Goal: Task Accomplishment & Management: Manage account settings

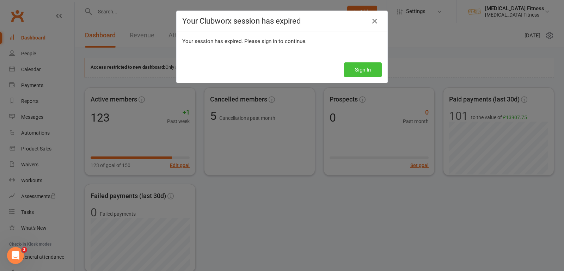
click at [373, 68] on button "Sign In" at bounding box center [363, 69] width 38 height 15
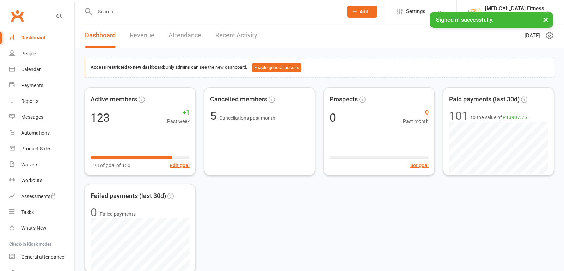
click at [99, 11] on input "text" at bounding box center [215, 12] width 245 height 10
type input "jess"
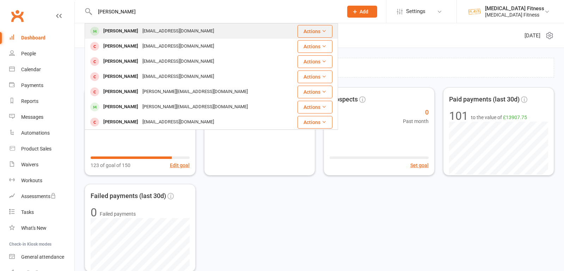
click at [112, 33] on div "Jessica Loud" at bounding box center [120, 31] width 39 height 10
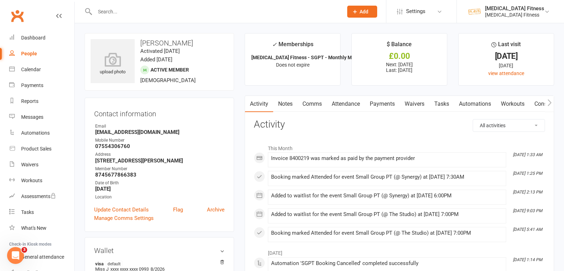
click at [358, 105] on link "Attendance" at bounding box center [346, 104] width 38 height 16
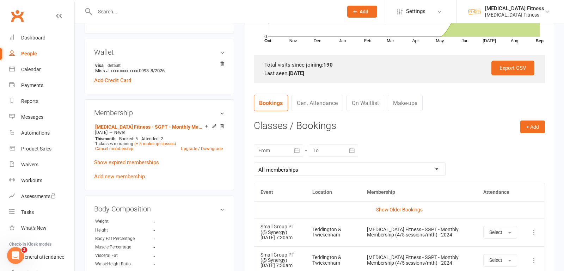
scroll to position [206, 0]
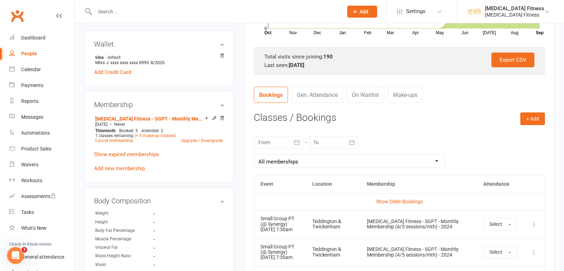
click at [441, 159] on select "All memberships From other Members Plan B Fitness - SGPT - Monthly Membership (…" at bounding box center [349, 161] width 191 height 13
click at [382, 202] on link "Show Older Bookings" at bounding box center [399, 202] width 47 height 6
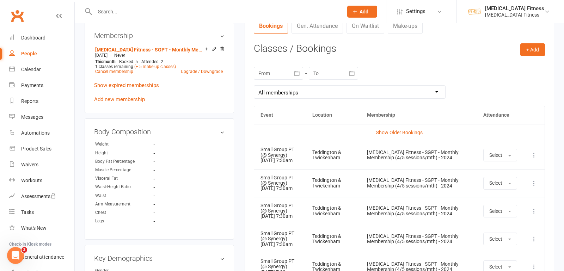
scroll to position [265, 0]
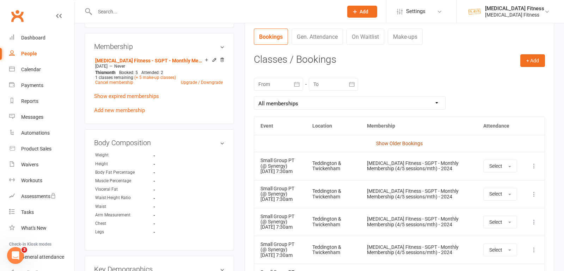
click at [385, 141] on link "Show Older Bookings" at bounding box center [399, 144] width 47 height 6
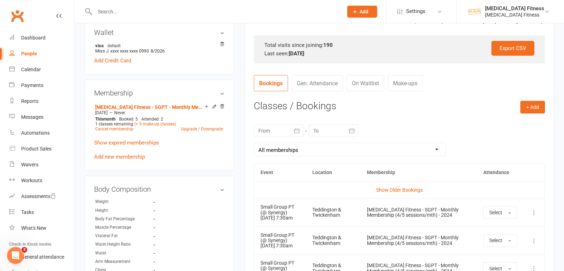
scroll to position [374, 0]
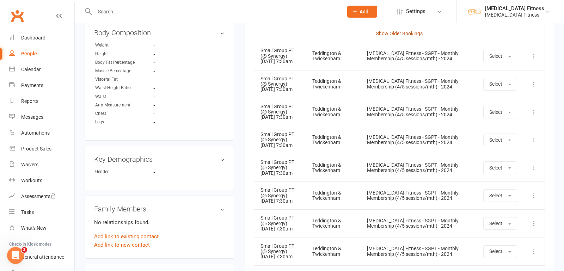
click at [404, 34] on link "Show Older Bookings" at bounding box center [399, 34] width 47 height 6
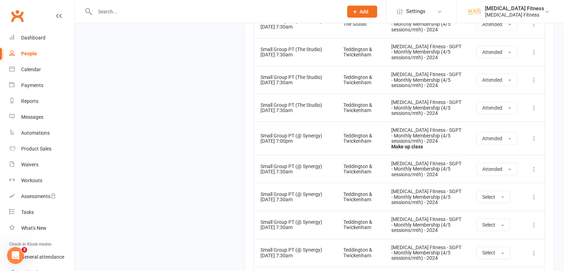
scroll to position [5895, 0]
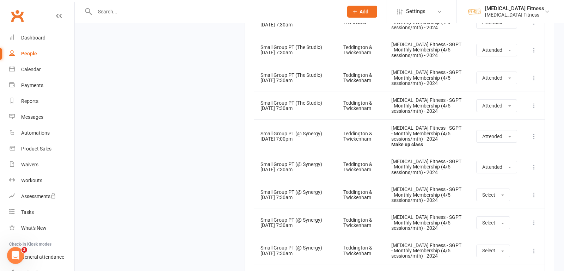
click at [120, 11] on input "text" at bounding box center [215, 12] width 245 height 10
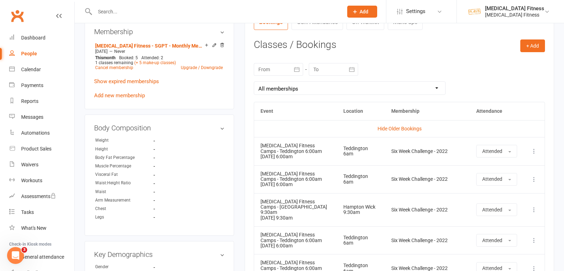
scroll to position [246, 0]
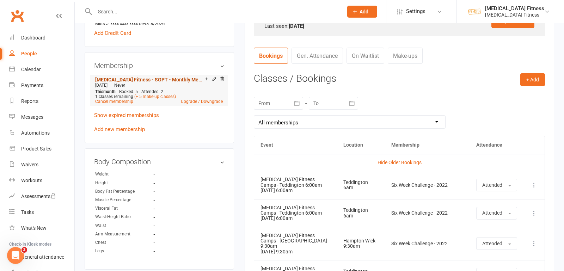
click at [151, 82] on link "Plan B Fitness - SGPT - Monthly Membership (4/5 sessions/mth) - 2024" at bounding box center [150, 80] width 110 height 6
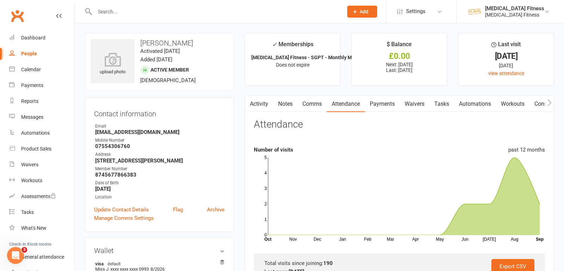
click at [390, 101] on link "Payments" at bounding box center [382, 104] width 35 height 16
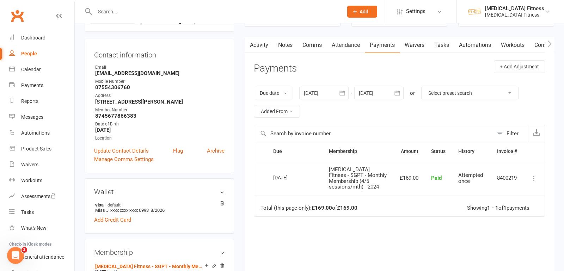
scroll to position [135, 0]
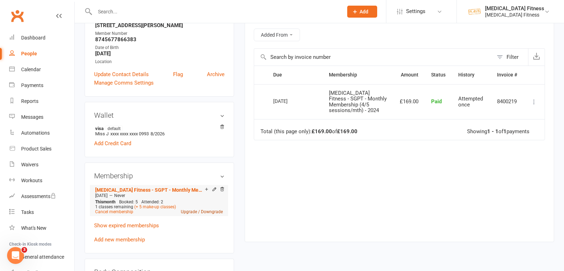
click at [206, 214] on link "Upgrade / Downgrade" at bounding box center [202, 211] width 42 height 5
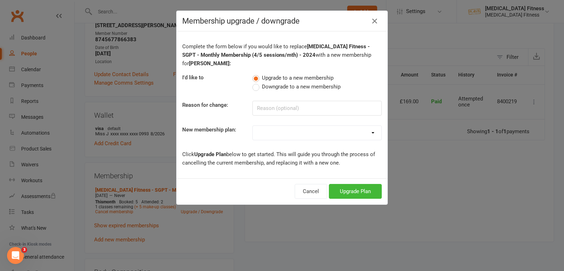
click at [277, 137] on select at bounding box center [317, 133] width 129 height 14
select select "104"
click at [253, 126] on select "Fitness Camps - GAIN Membership (Up to 12 Sessions Each Month) (2022) Fitness C…" at bounding box center [317, 133] width 129 height 14
click at [344, 188] on button "Upgrade Plan" at bounding box center [355, 191] width 53 height 15
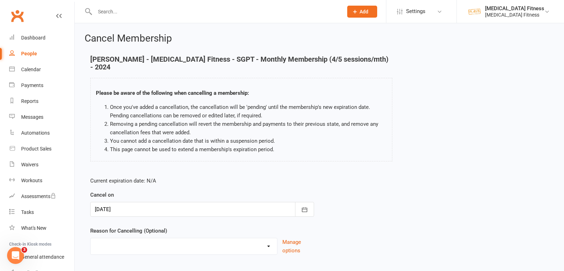
scroll to position [32, 0]
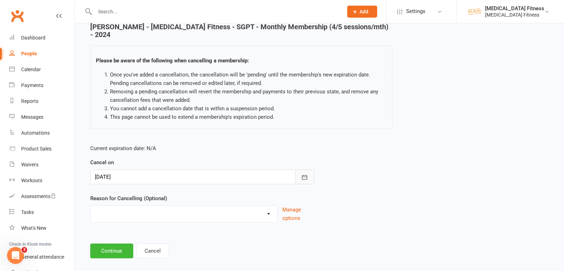
click at [311, 169] on button "button" at bounding box center [304, 176] width 19 height 15
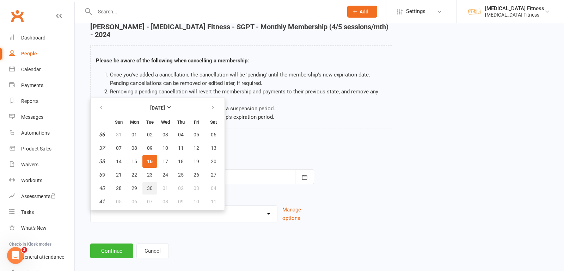
click at [150, 185] on span "30" at bounding box center [150, 188] width 6 height 6
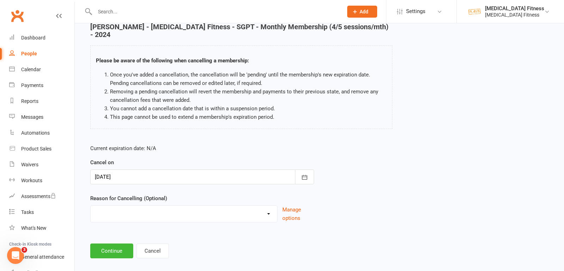
click at [190, 159] on div "Cancel on 30 Sep 2025 September 2025 Sun Mon Tue Wed Thu Fri Sat 36 31 01 02 03…" at bounding box center [202, 171] width 224 height 26
click at [191, 169] on div at bounding box center [202, 176] width 224 height 15
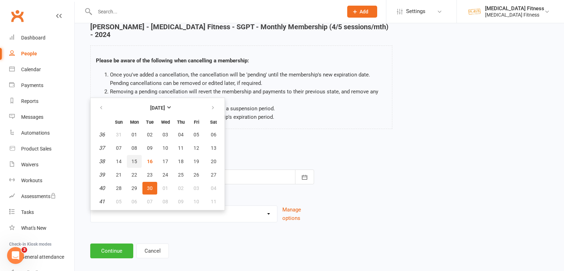
click at [136, 159] on span "15" at bounding box center [134, 162] width 6 height 6
type input "15 Sep 2025"
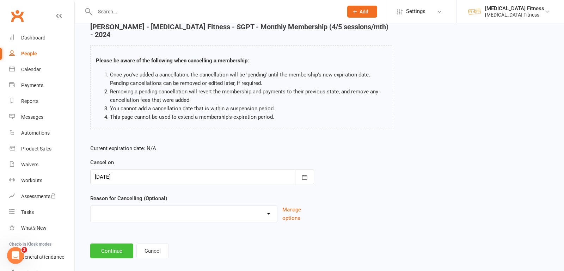
click at [110, 243] on button "Continue" at bounding box center [111, 250] width 43 height 15
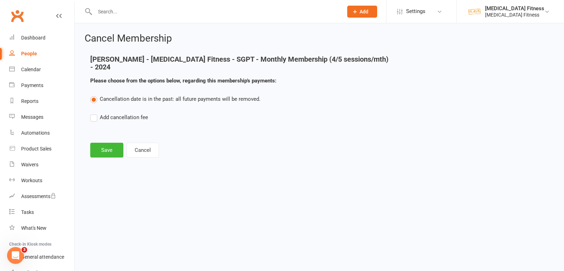
scroll to position [0, 0]
click at [101, 143] on button "Save" at bounding box center [106, 150] width 33 height 15
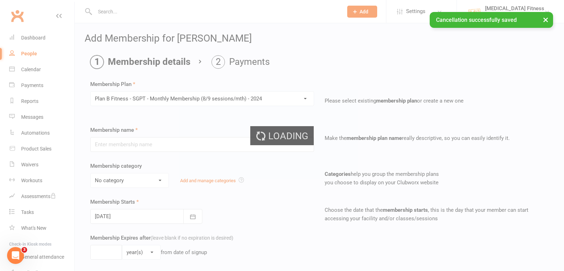
type input "Plan B Fitness - SGPT - Monthly Membership (8/9 sessions/mth) - 2024"
select select "5"
type input "0"
select select "1"
type input "9"
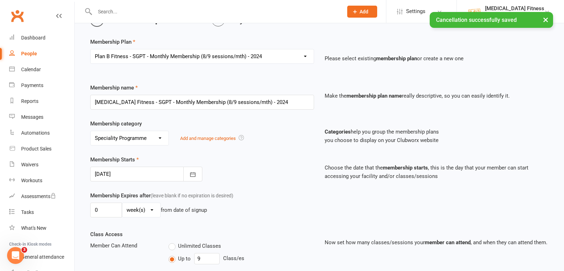
scroll to position [48, 0]
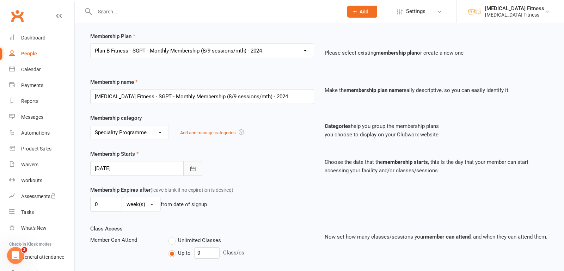
click at [193, 169] on icon "button" at bounding box center [192, 168] width 7 height 7
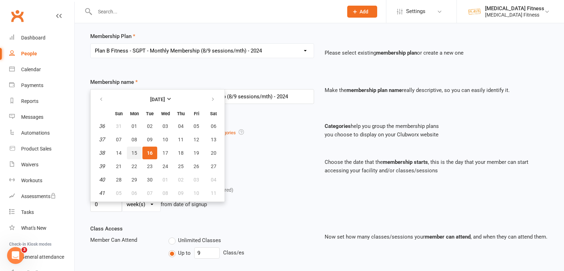
click at [133, 150] on span "15" at bounding box center [134, 153] width 6 height 6
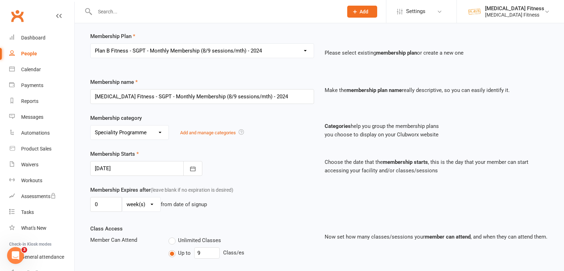
type input "15 Sep 2025"
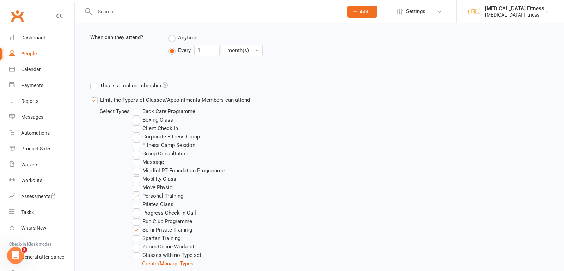
scroll to position [338, 0]
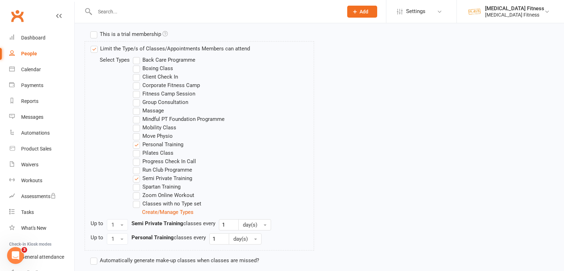
click at [135, 142] on label "Personal Training" at bounding box center [158, 144] width 50 height 8
click at [135, 140] on input "Personal Training" at bounding box center [135, 140] width 5 height 0
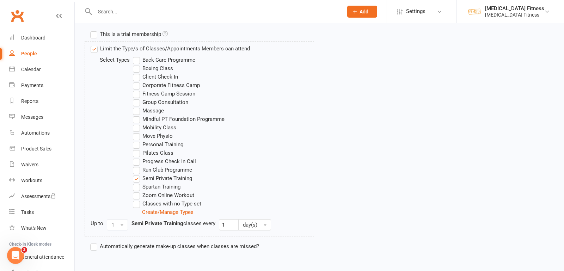
scroll to position [370, 0]
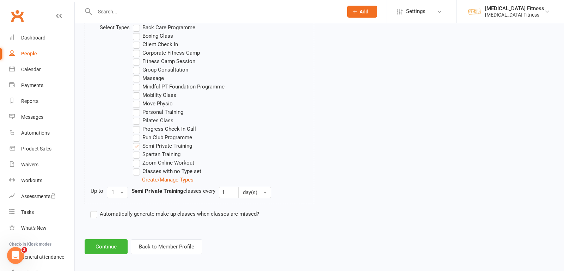
click at [93, 211] on label "Automatically generate make-up classes when classes are missed?" at bounding box center [174, 214] width 169 height 8
click at [93, 210] on input "Automatically generate make-up classes when classes are missed?" at bounding box center [92, 210] width 5 height 0
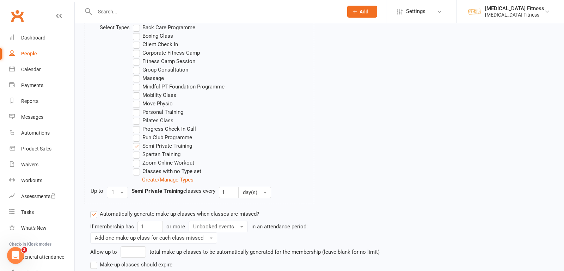
scroll to position [414, 0]
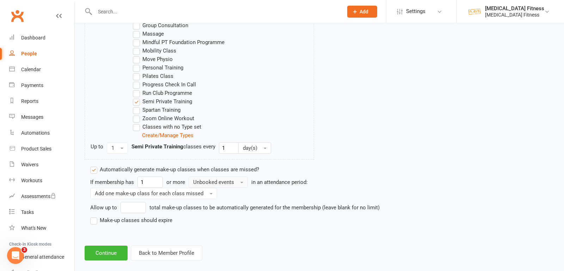
click at [205, 182] on span "Unbooked events" at bounding box center [213, 182] width 41 height 6
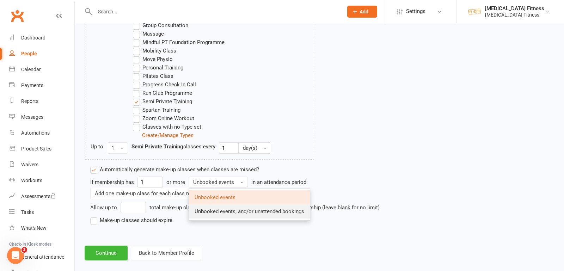
click at [204, 208] on span "Unbooked events, and/or unattended bookings" at bounding box center [249, 211] width 110 height 6
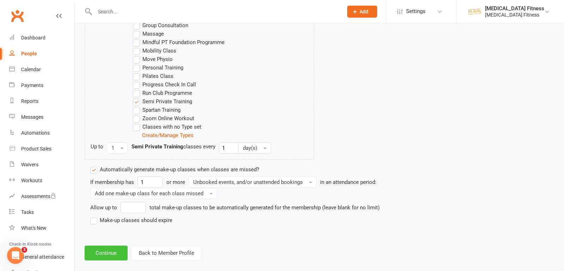
click at [95, 250] on button "Continue" at bounding box center [106, 253] width 43 height 15
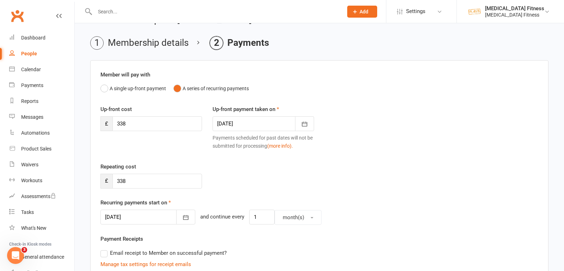
scroll to position [19, 0]
click at [237, 123] on div at bounding box center [262, 123] width 101 height 15
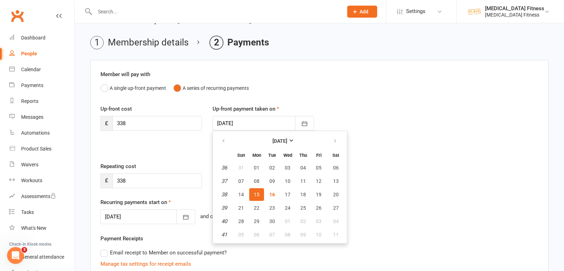
click at [172, 150] on div "Up-front cost £ 338 Up-front payment taken on 15 Sep 2025 September 2025 Sun Mo…" at bounding box center [319, 133] width 448 height 57
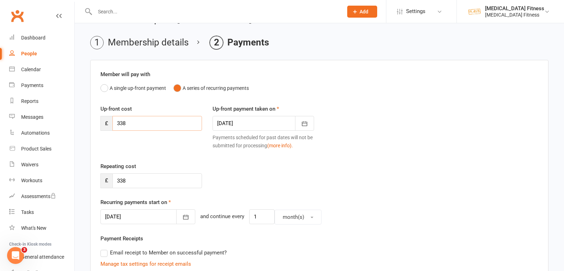
drag, startPoint x: 168, startPoint y: 125, endPoint x: 83, endPoint y: 121, distance: 84.6
click at [83, 121] on div "Add Membership for Jessica Loud Membership details Payments Member will pay wit…" at bounding box center [319, 247] width 489 height 486
type input "169"
click at [235, 123] on div at bounding box center [262, 123] width 101 height 15
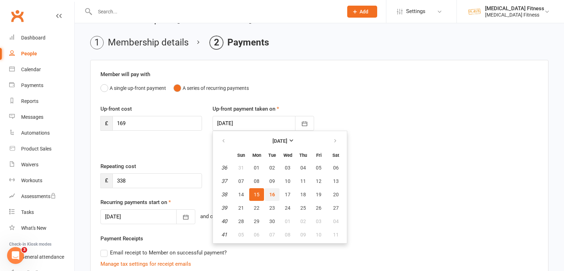
click at [270, 193] on span "16" at bounding box center [272, 195] width 6 height 6
type input "16 Sep 2025"
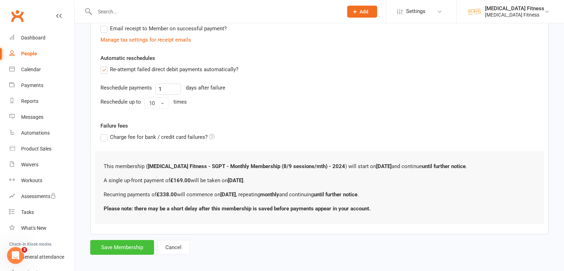
scroll to position [225, 0]
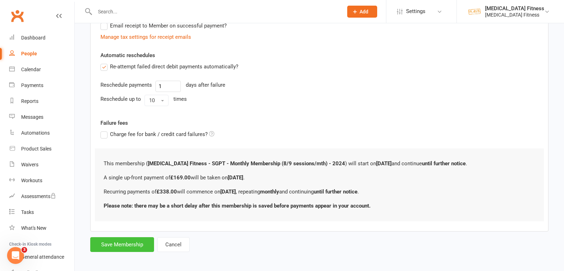
click at [124, 240] on button "Save Membership" at bounding box center [122, 244] width 64 height 15
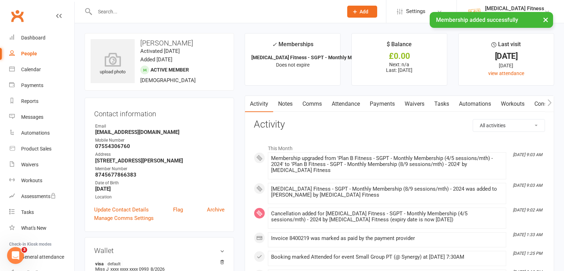
click at [388, 101] on link "Payments" at bounding box center [382, 104] width 35 height 16
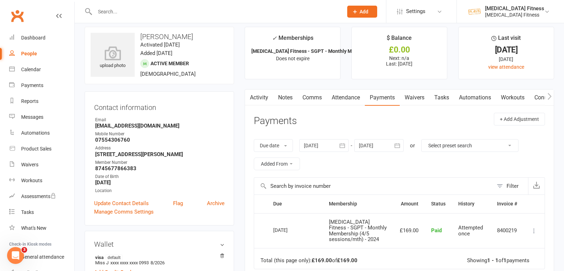
scroll to position [7, 0]
click at [23, 67] on div "Calendar" at bounding box center [31, 70] width 20 height 6
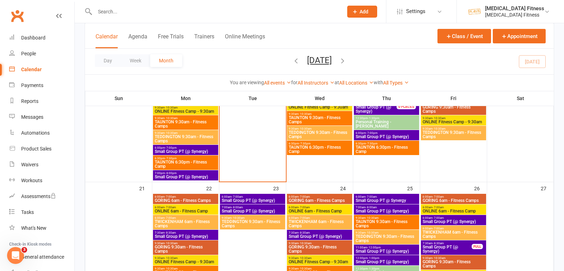
scroll to position [496, 0]
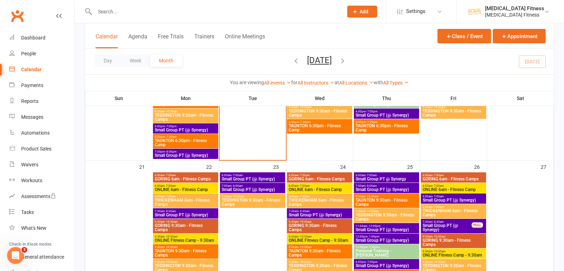
click at [197, 156] on span "Small Group PT (@ Synergy)" at bounding box center [185, 155] width 62 height 4
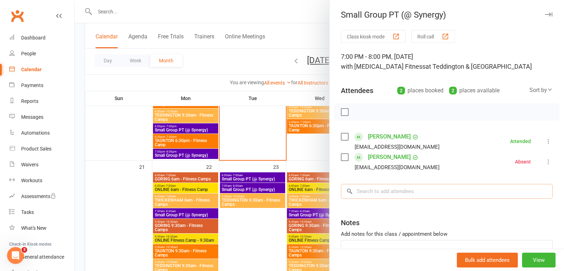
click at [382, 193] on input "search" at bounding box center [447, 191] width 212 height 15
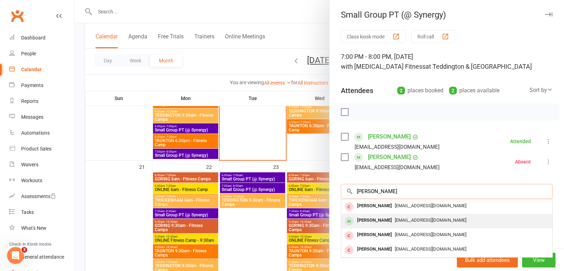
type input "jess"
click at [438, 221] on span "jessicaloud@hotmail.com" at bounding box center [431, 219] width 72 height 5
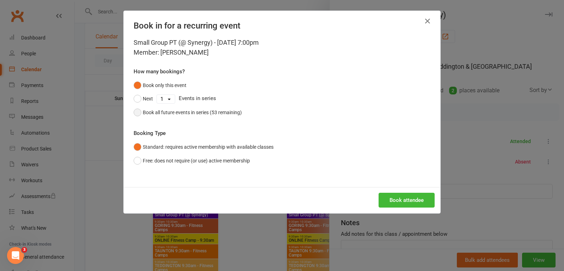
click at [141, 111] on button "Book all future events in series (53 remaining)" at bounding box center [188, 112] width 108 height 13
click at [399, 198] on button "Book attendee" at bounding box center [406, 200] width 56 height 15
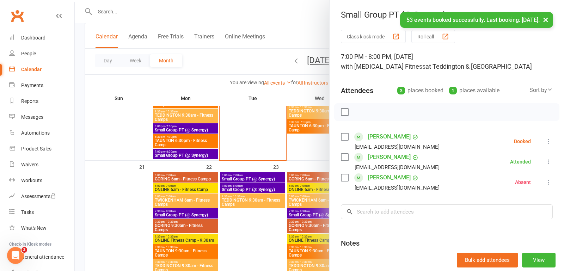
click at [547, 140] on icon at bounding box center [548, 141] width 7 height 7
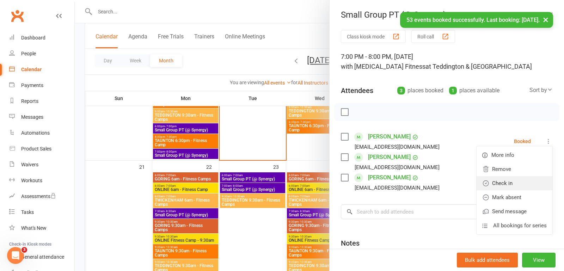
click at [502, 185] on link "Check in" at bounding box center [514, 183] width 76 height 14
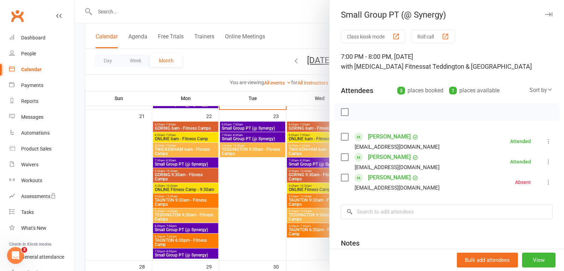
scroll to position [552, 0]
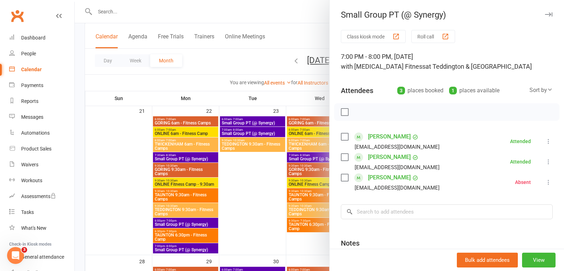
click at [193, 247] on div at bounding box center [319, 135] width 489 height 271
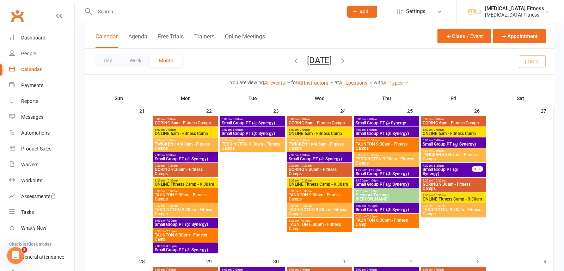
click at [193, 248] on span "Small Group PT (@ Synergy)" at bounding box center [185, 250] width 62 height 4
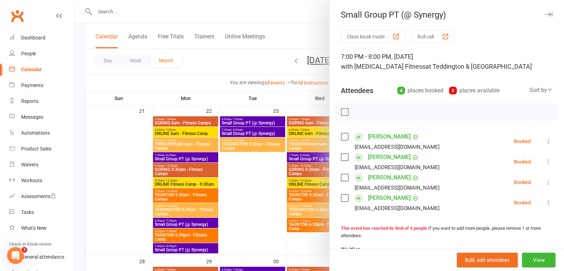
click at [549, 13] on icon "button" at bounding box center [548, 14] width 7 height 4
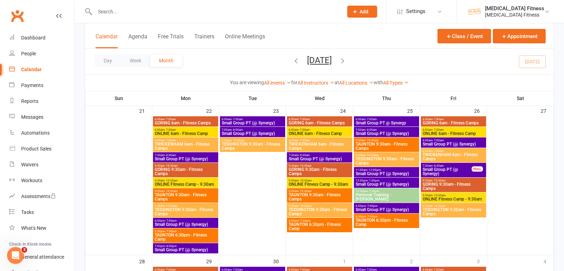
click at [184, 224] on span "Small Group PT (@ Synergy)" at bounding box center [185, 224] width 62 height 4
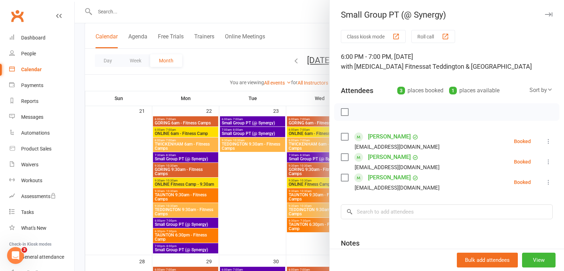
click at [548, 13] on icon "button" at bounding box center [548, 14] width 7 height 4
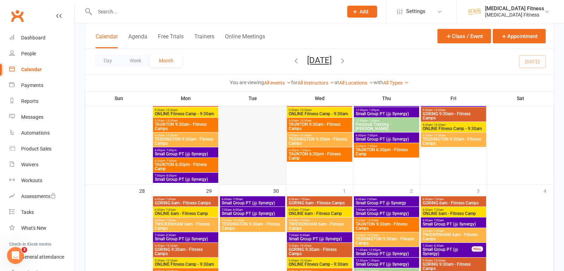
scroll to position [719, 0]
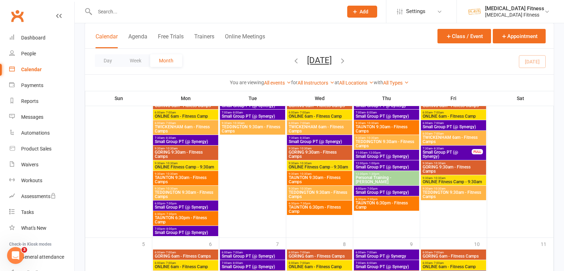
click at [202, 205] on span "Small Group PT (@ Synergy)" at bounding box center [185, 207] width 62 height 4
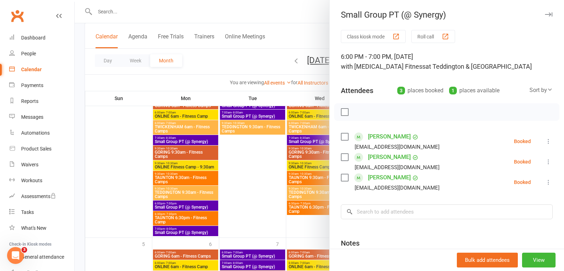
click at [547, 15] on icon "button" at bounding box center [548, 14] width 7 height 4
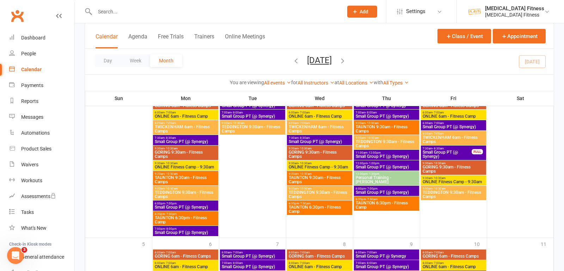
click at [194, 231] on span "Small Group PT (@ Synergy)" at bounding box center [185, 232] width 62 height 4
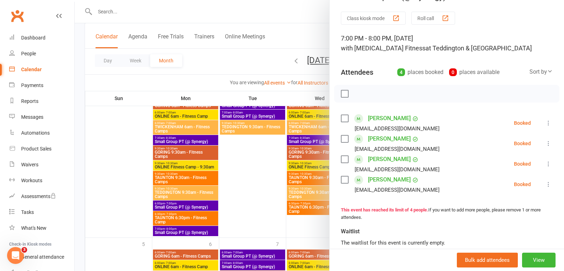
scroll to position [0, 0]
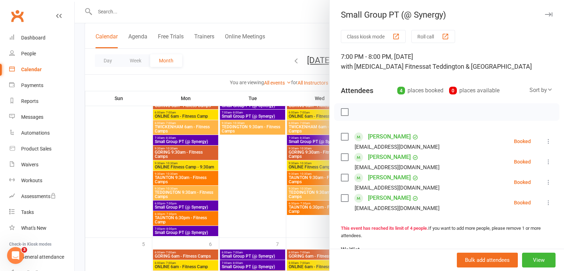
click at [551, 17] on button "button" at bounding box center [548, 14] width 8 height 8
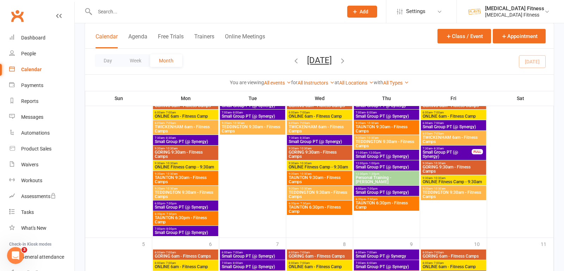
click at [471, 151] on div "FULL" at bounding box center [476, 151] width 11 height 5
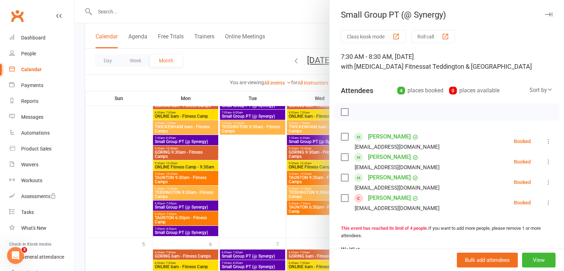
click at [549, 13] on icon "button" at bounding box center [548, 14] width 7 height 4
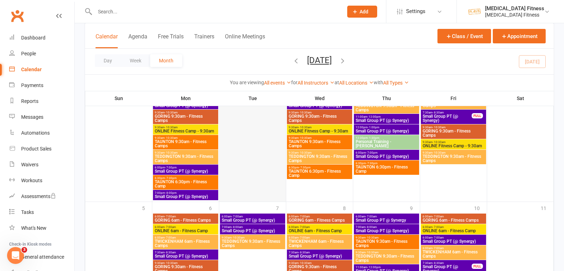
scroll to position [811, 0]
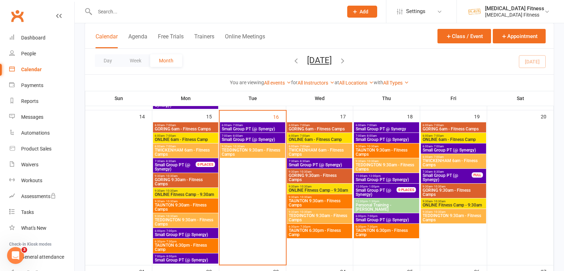
scroll to position [365, 0]
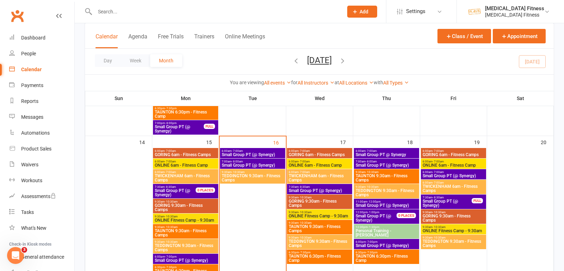
click at [247, 153] on span "Small Group PT (@ Synergy)" at bounding box center [252, 155] width 62 height 4
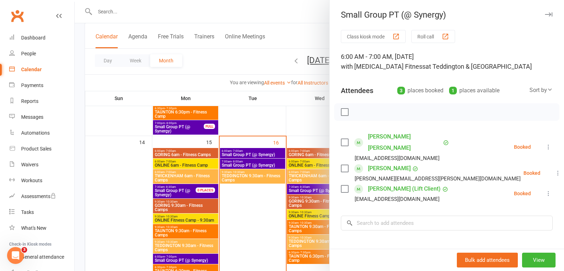
click at [348, 137] on div "Karen Chuck karenchuck@ymail.com" at bounding box center [397, 147] width 112 height 32
click at [380, 216] on input "search" at bounding box center [447, 223] width 212 height 15
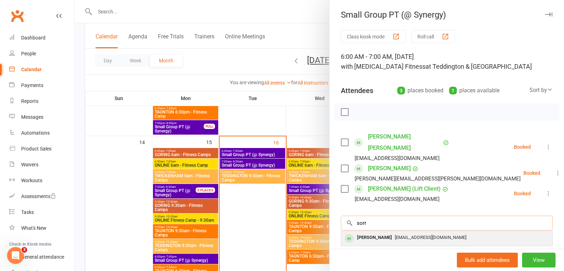
type input "sorr"
click at [375, 233] on div "Sorrel Simmons" at bounding box center [374, 238] width 41 height 10
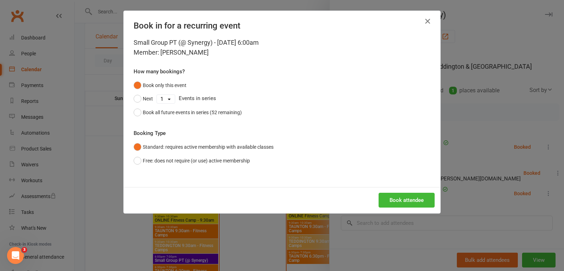
click at [426, 22] on icon "button" at bounding box center [427, 21] width 8 height 8
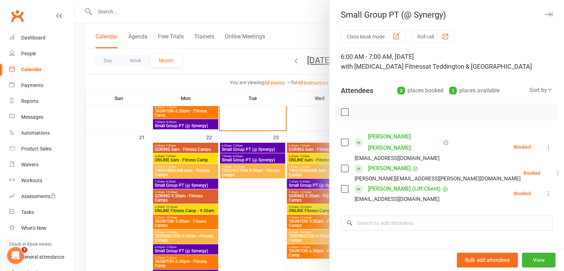
scroll to position [525, 0]
click at [263, 149] on div at bounding box center [319, 135] width 489 height 271
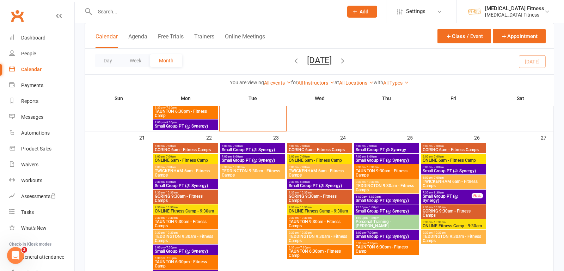
click at [263, 148] on span "Small Group PT (@ Synergy)" at bounding box center [252, 150] width 62 height 4
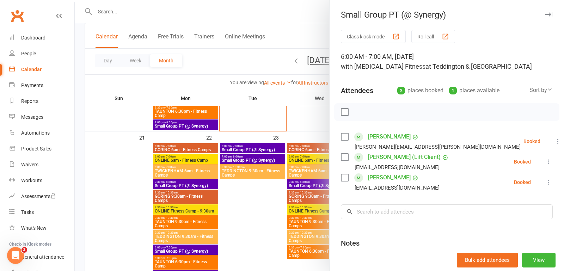
click at [548, 13] on icon "button" at bounding box center [548, 14] width 7 height 4
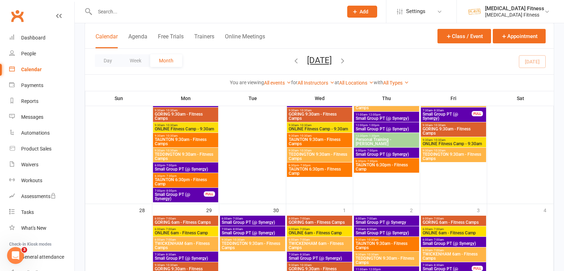
scroll to position [608, 0]
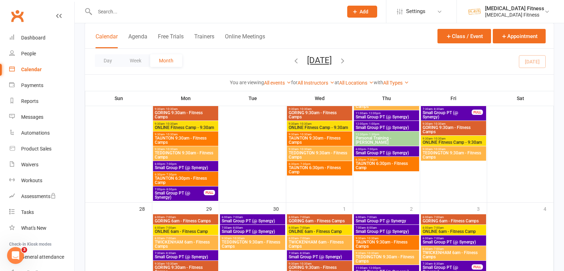
click at [253, 221] on span "Small Group PT (@ Synergy)" at bounding box center [252, 221] width 62 height 4
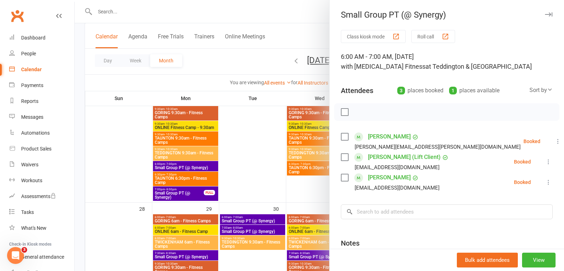
click at [549, 16] on icon "button" at bounding box center [548, 14] width 7 height 4
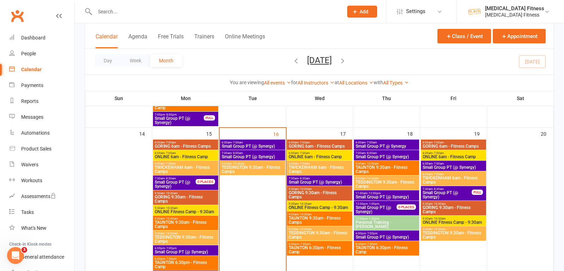
scroll to position [360, 0]
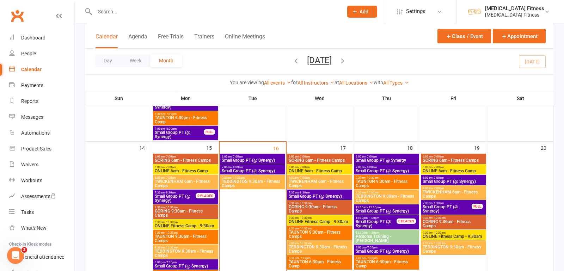
click at [270, 158] on span "Small Group PT (@ Synergy)" at bounding box center [252, 160] width 62 height 4
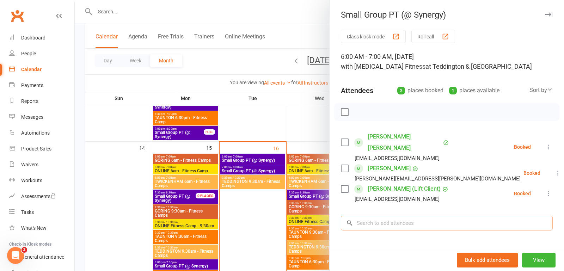
click at [369, 216] on input "search" at bounding box center [447, 223] width 212 height 15
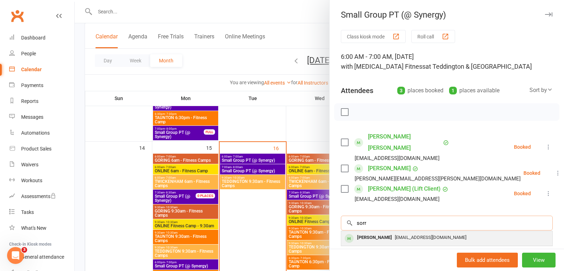
type input "sorr"
click at [367, 233] on div "Sorrel Simmons" at bounding box center [374, 238] width 41 height 10
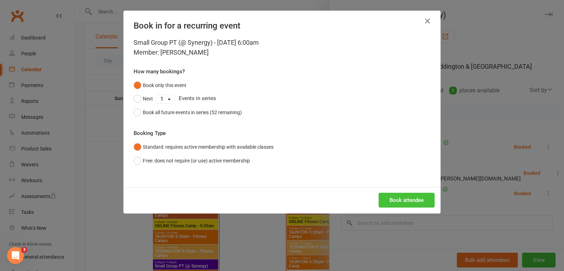
click at [396, 198] on button "Book attendee" at bounding box center [406, 200] width 56 height 15
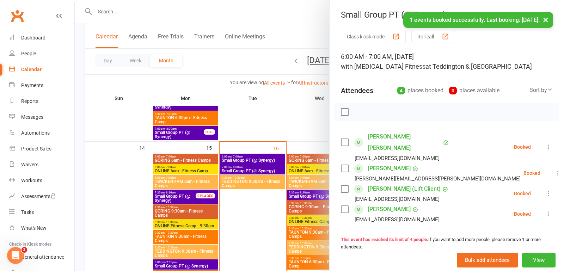
click at [344, 206] on label at bounding box center [344, 209] width 7 height 7
click at [346, 185] on label at bounding box center [344, 188] width 7 height 7
click at [345, 165] on label at bounding box center [344, 168] width 7 height 7
click at [346, 139] on label at bounding box center [344, 142] width 7 height 7
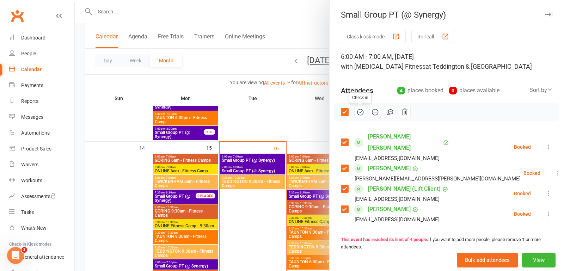
click at [360, 116] on button "button" at bounding box center [360, 112] width 12 height 12
click at [192, 178] on div at bounding box center [319, 135] width 489 height 271
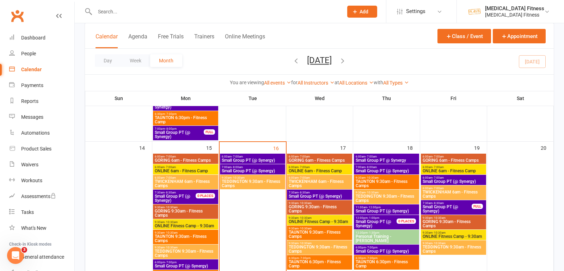
click at [192, 179] on span "TWICKENHAM 6am - Fitness Camps" at bounding box center [185, 183] width 62 height 8
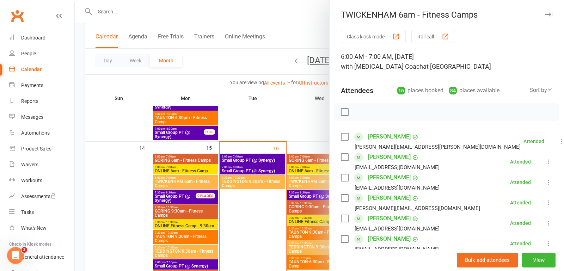
click at [546, 13] on icon "button" at bounding box center [548, 14] width 7 height 4
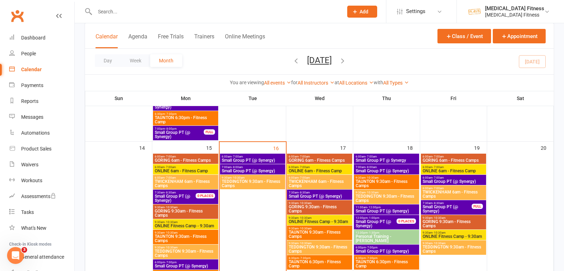
click at [182, 197] on span "Small Group PT (@" at bounding box center [173, 196] width 36 height 5
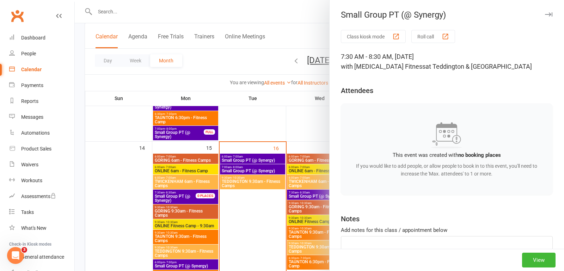
click at [546, 18] on button "button" at bounding box center [548, 14] width 8 height 8
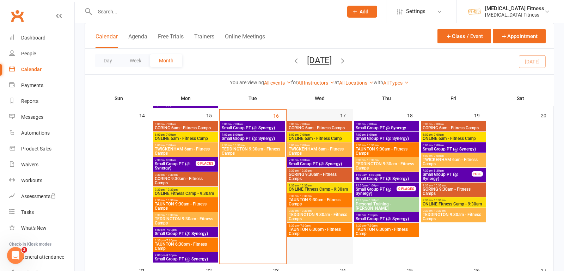
scroll to position [394, 0]
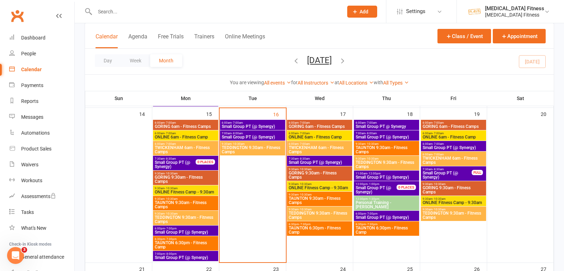
click at [325, 162] on span "Small Group PT (@ Synergy)" at bounding box center [319, 162] width 62 height 4
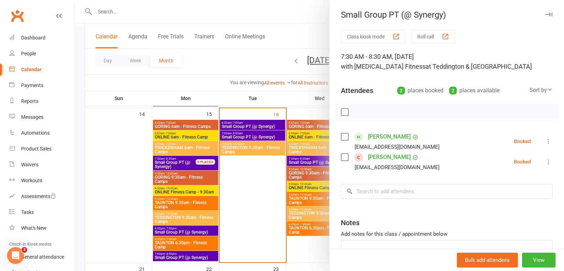
click at [550, 13] on icon "button" at bounding box center [548, 14] width 7 height 4
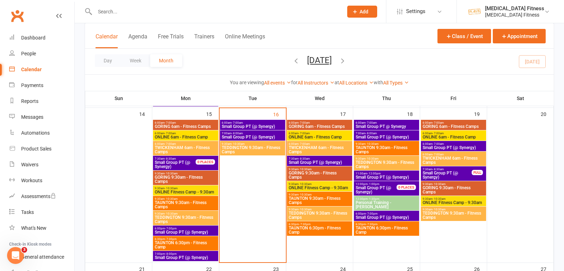
click at [449, 174] on span "Small Group PT (@ Synergy)" at bounding box center [447, 175] width 50 height 8
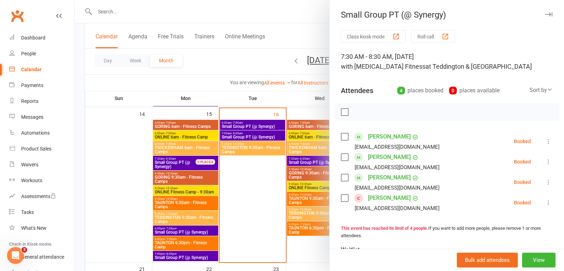
click at [546, 162] on icon at bounding box center [548, 161] width 7 height 7
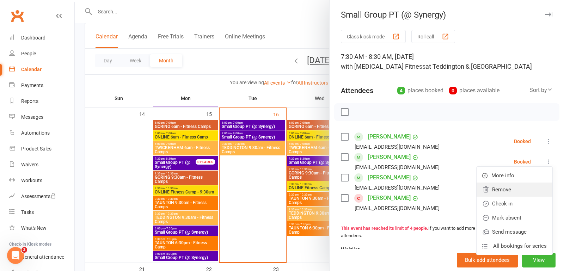
click at [515, 188] on link "Remove" at bounding box center [514, 189] width 76 height 14
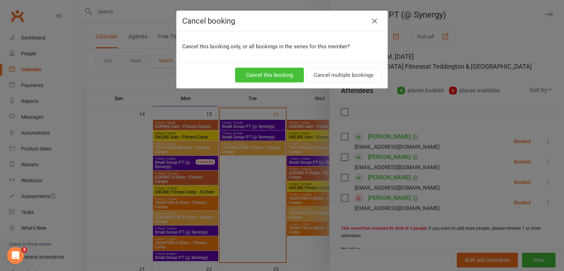
click at [288, 75] on button "Cancel this booking" at bounding box center [269, 75] width 69 height 15
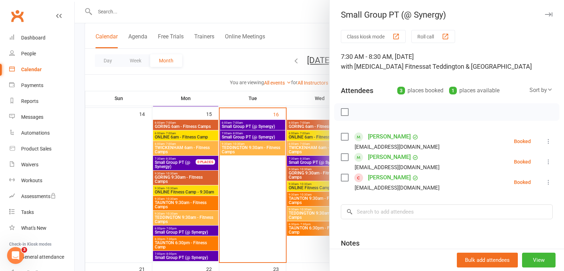
click at [307, 20] on div at bounding box center [319, 135] width 489 height 271
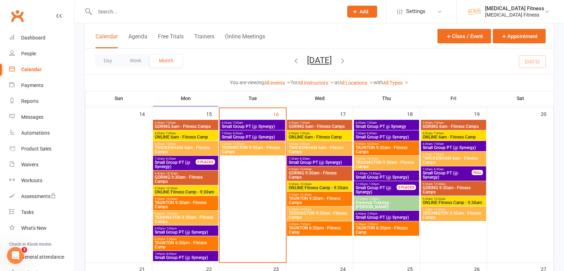
click at [445, 144] on span "6:00am - 7:00am" at bounding box center [453, 143] width 62 height 3
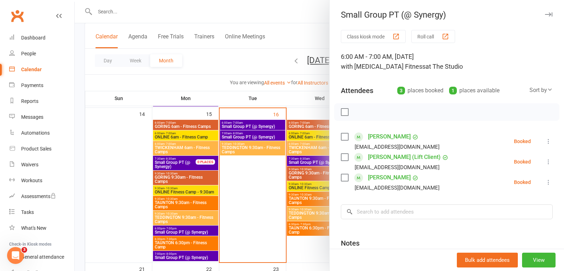
click at [271, 58] on div at bounding box center [319, 135] width 489 height 271
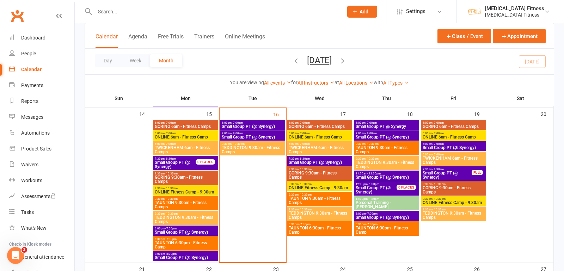
click at [388, 125] on span "Small Group PT @ Synergy" at bounding box center [386, 126] width 62 height 4
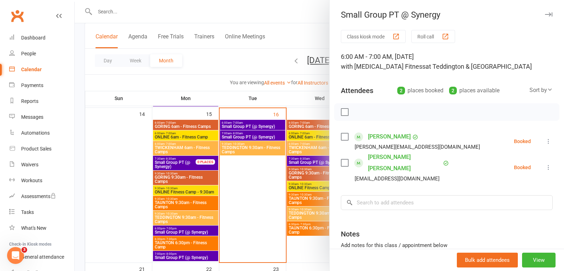
click at [299, 72] on div at bounding box center [319, 135] width 489 height 271
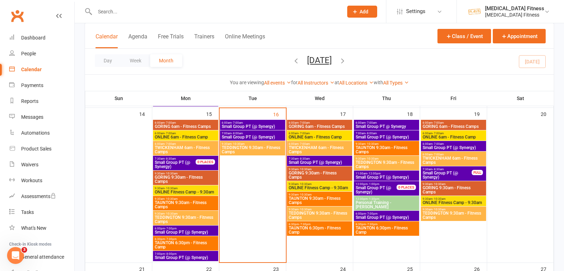
click at [393, 135] on span "Small Group PT (@ Synergy)" at bounding box center [386, 137] width 62 height 4
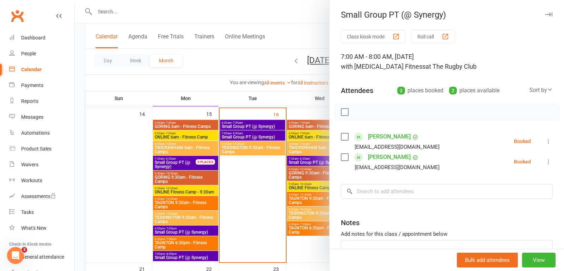
click at [309, 25] on div at bounding box center [319, 135] width 489 height 271
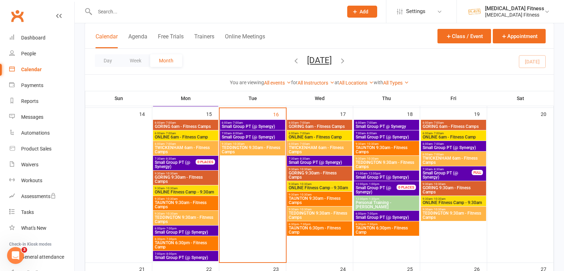
click at [388, 173] on span "11:00am - 12:00pm" at bounding box center [386, 173] width 62 height 3
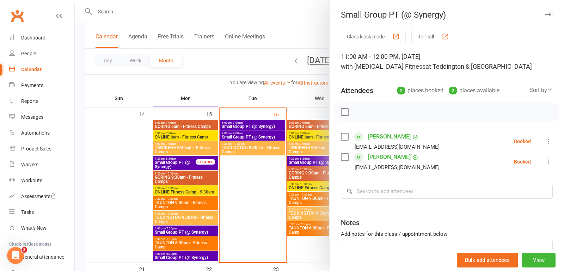
click at [301, 18] on div at bounding box center [319, 135] width 489 height 271
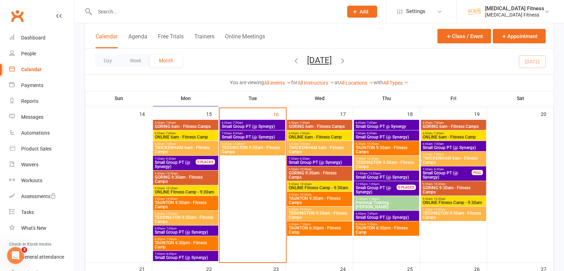
click at [377, 190] on span "Small Group PT (@ Synergy)" at bounding box center [380, 190] width 50 height 8
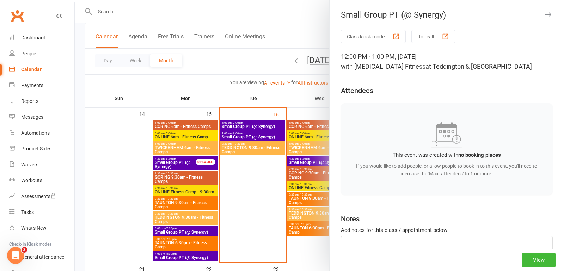
click at [314, 29] on div at bounding box center [319, 135] width 489 height 271
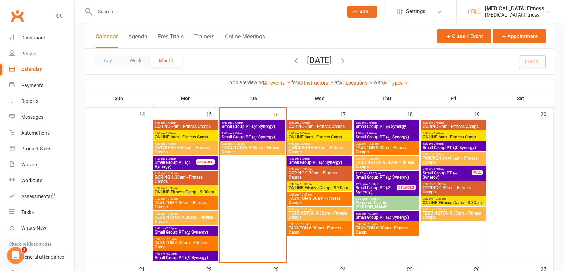
click at [378, 217] on span "Small Group PT (@ Synergy)" at bounding box center [386, 217] width 62 height 4
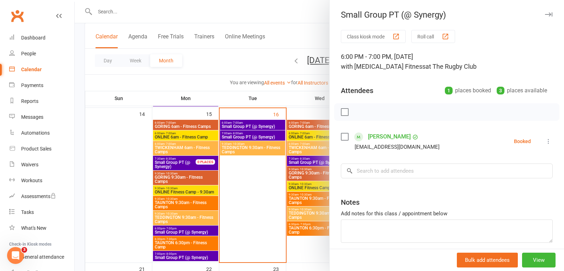
click at [314, 26] on div at bounding box center [319, 135] width 489 height 271
